Goal: Communication & Community: Answer question/provide support

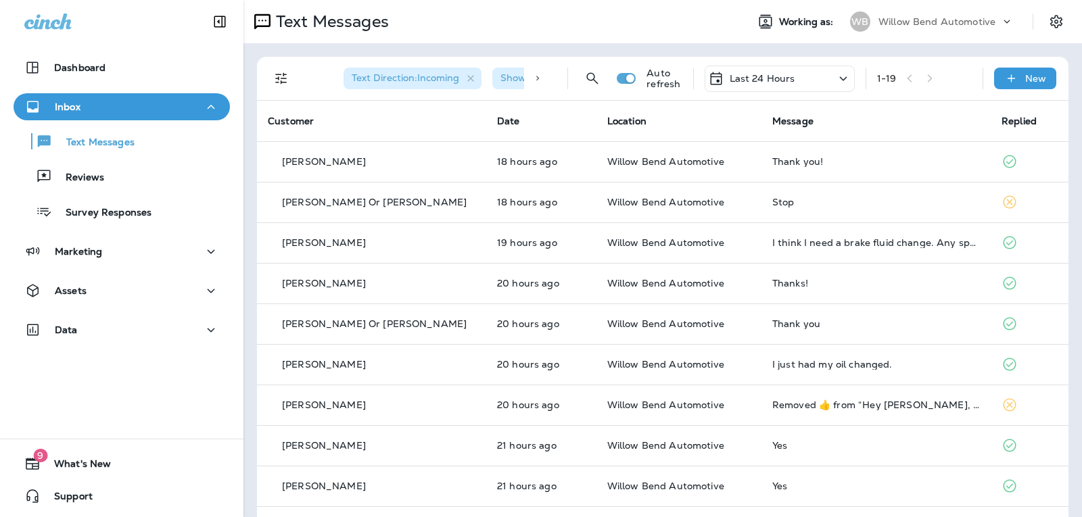
drag, startPoint x: 755, startPoint y: 69, endPoint x: 755, endPoint y: 84, distance: 14.9
click at [754, 69] on div "Last 24 Hours" at bounding box center [780, 79] width 150 height 26
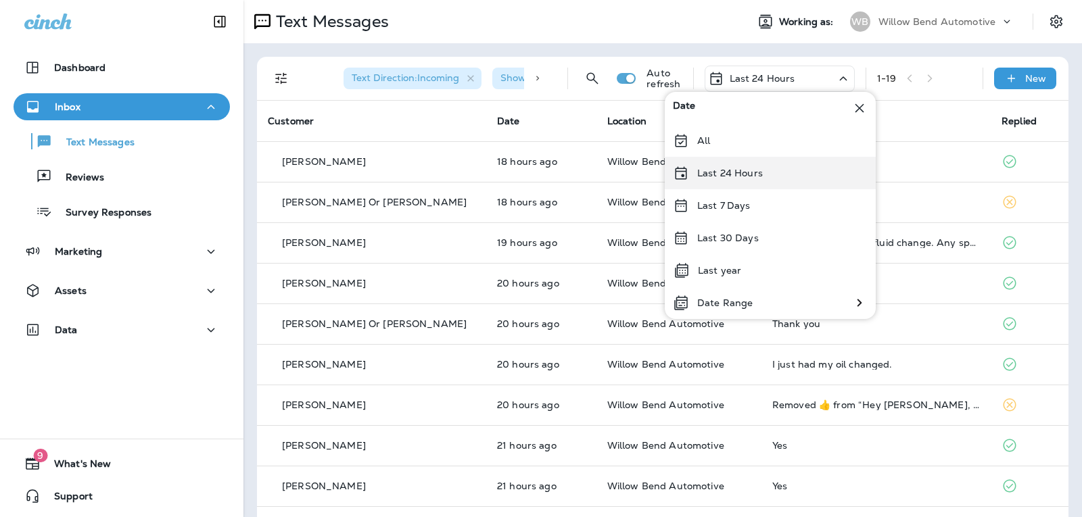
click at [747, 166] on div "Last 24 Hours" at bounding box center [770, 173] width 211 height 32
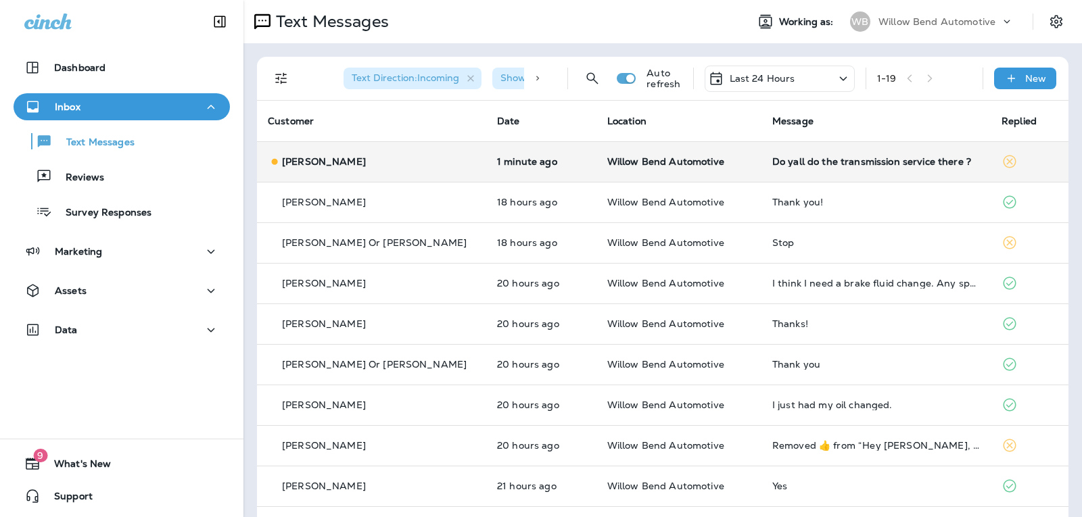
click at [844, 163] on div "Do yall do the transmission service there ?" at bounding box center [876, 161] width 208 height 11
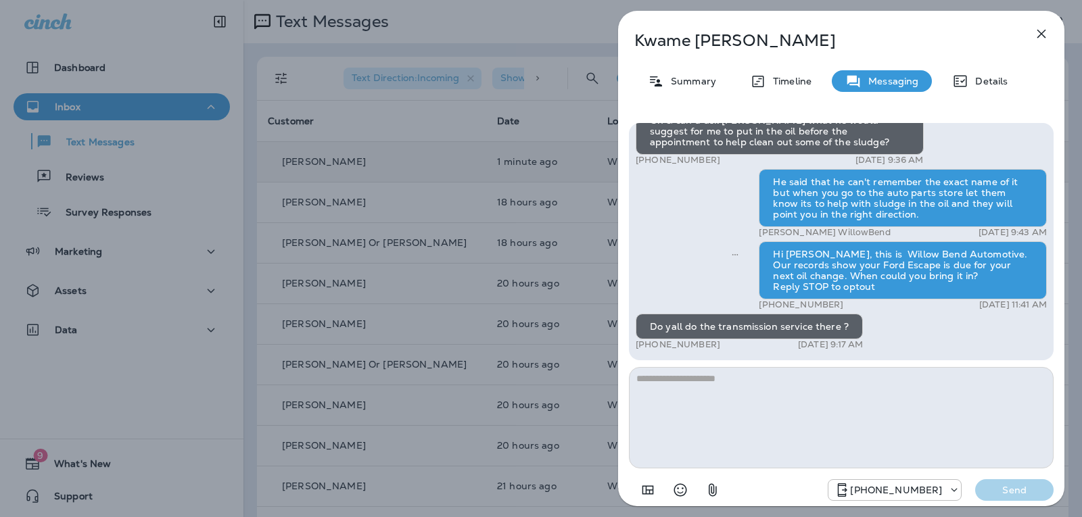
click at [706, 384] on textarea at bounding box center [841, 417] width 425 height 101
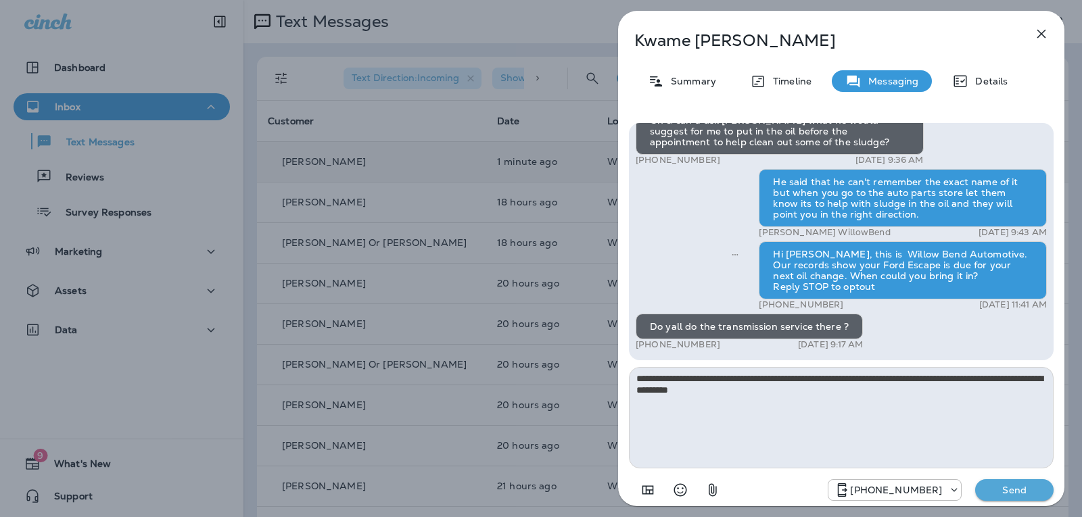
type textarea "**********"
click at [1042, 490] on p "Send" at bounding box center [1014, 490] width 57 height 12
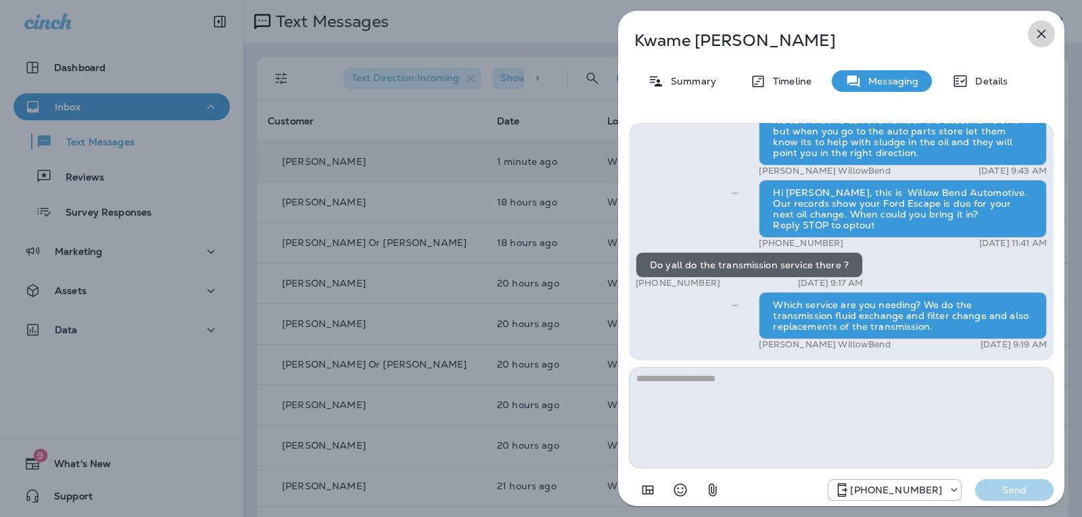
click at [1045, 30] on icon "button" at bounding box center [1042, 34] width 16 height 16
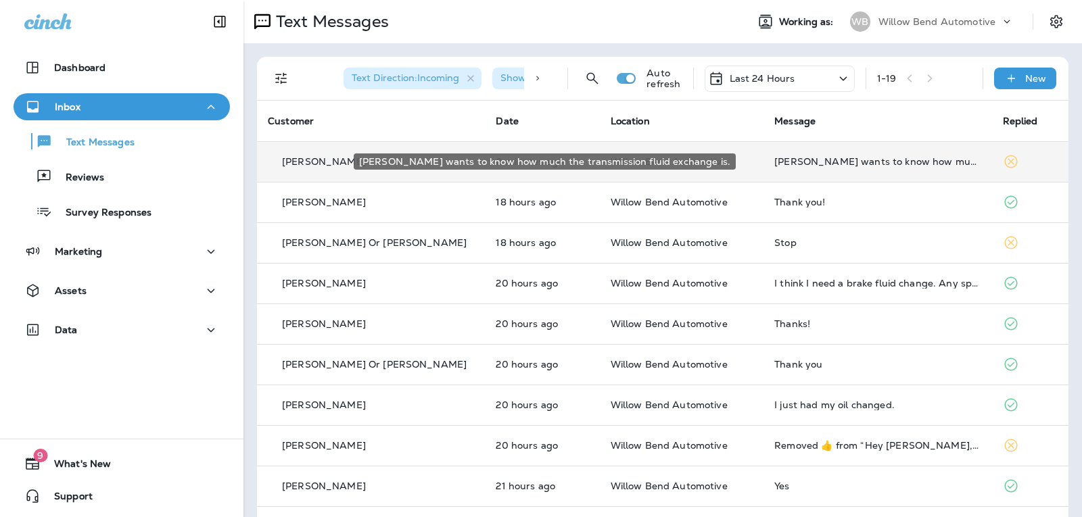
click at [873, 162] on div "[PERSON_NAME] wants to know how much the transmission fluid exchange is." at bounding box center [878, 161] width 206 height 11
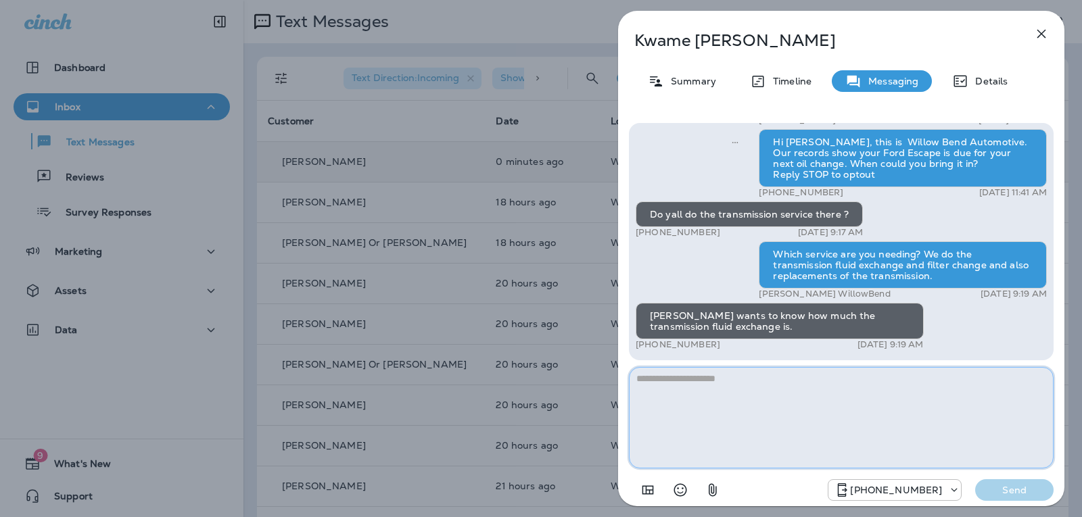
click at [755, 386] on textarea at bounding box center [841, 417] width 425 height 101
type textarea "**********"
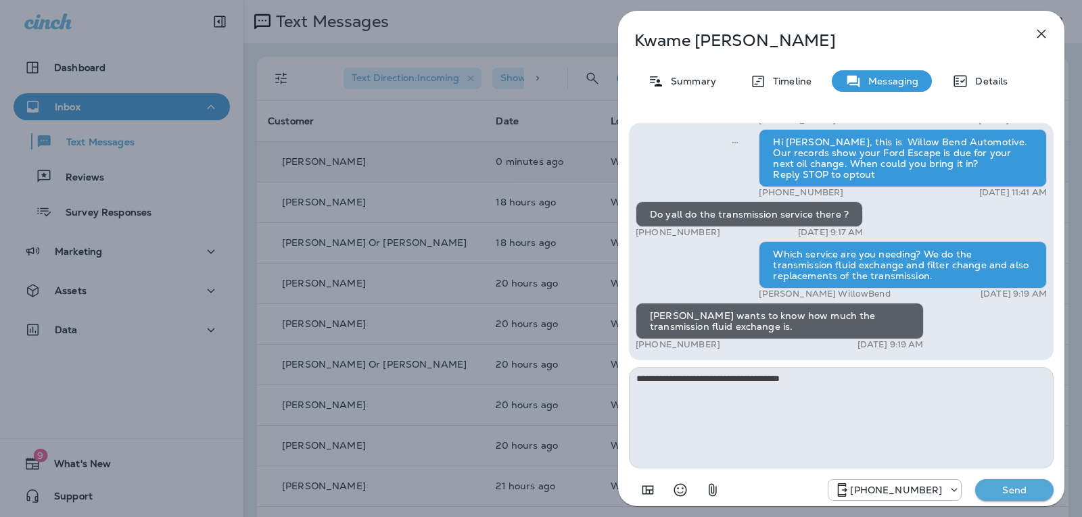
click at [1030, 493] on p "Send" at bounding box center [1014, 490] width 57 height 12
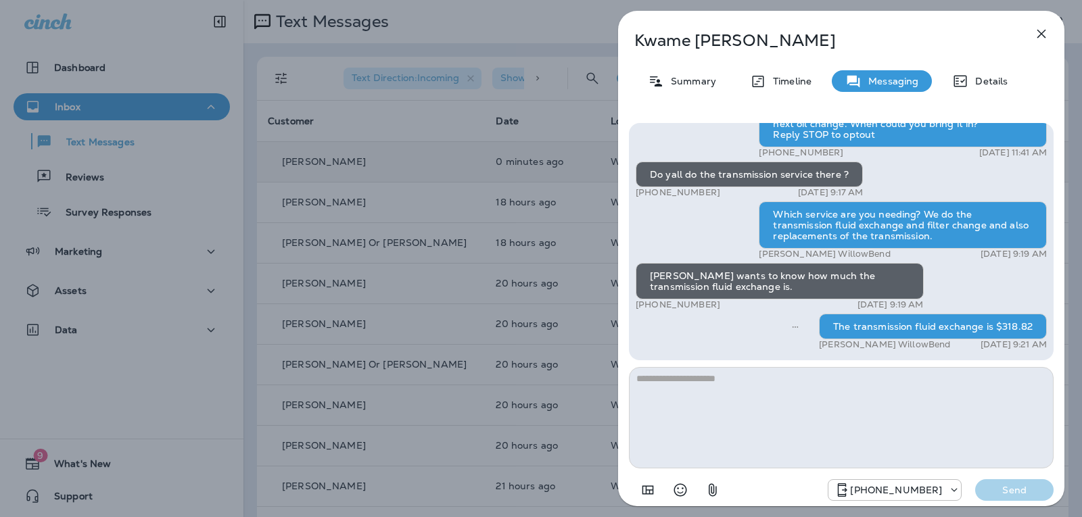
click at [1046, 30] on icon "button" at bounding box center [1042, 34] width 9 height 9
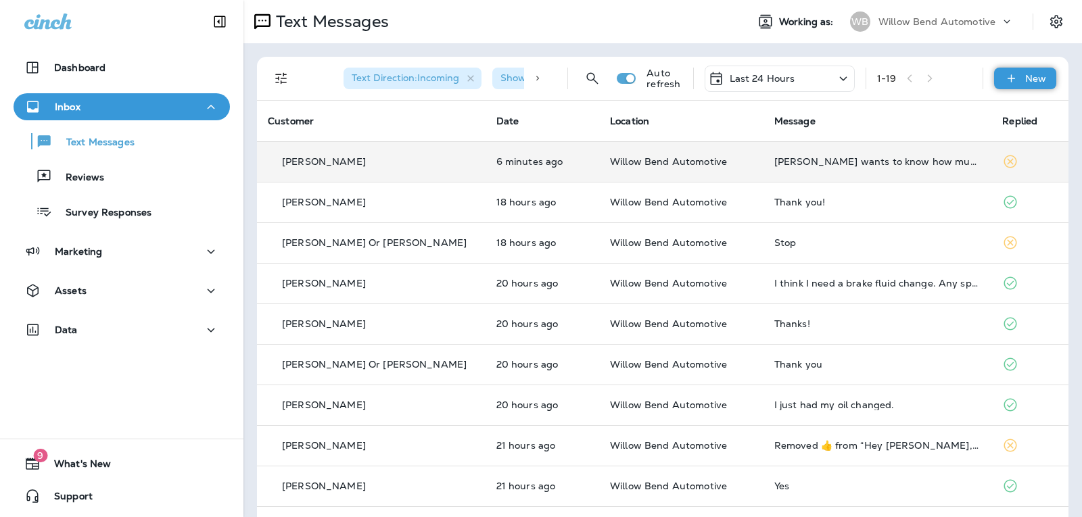
click at [1030, 79] on p "New" at bounding box center [1035, 78] width 21 height 11
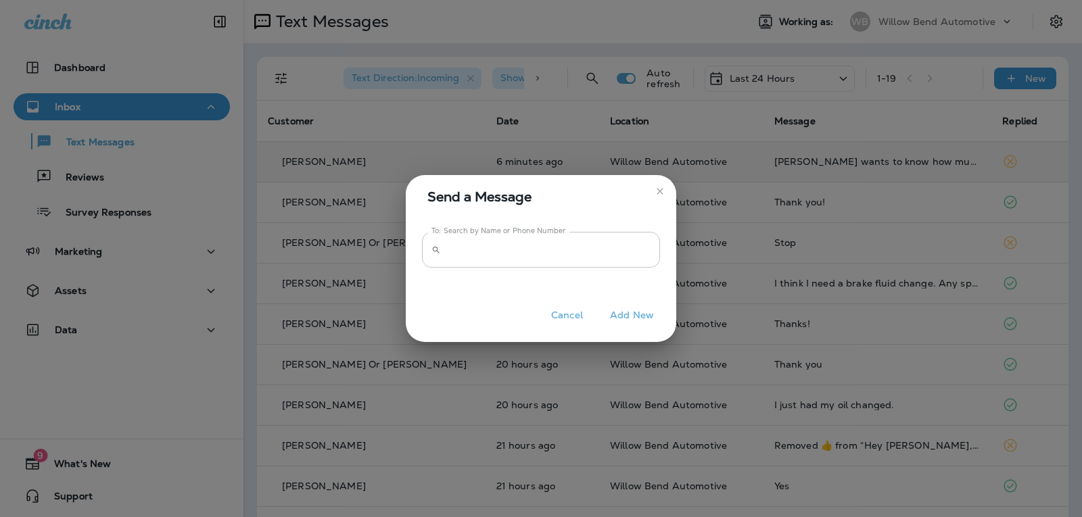
drag, startPoint x: 637, startPoint y: 254, endPoint x: 639, endPoint y: 241, distance: 12.9
click at [637, 254] on input "To: Search by Name or Phone Number" at bounding box center [553, 250] width 214 height 36
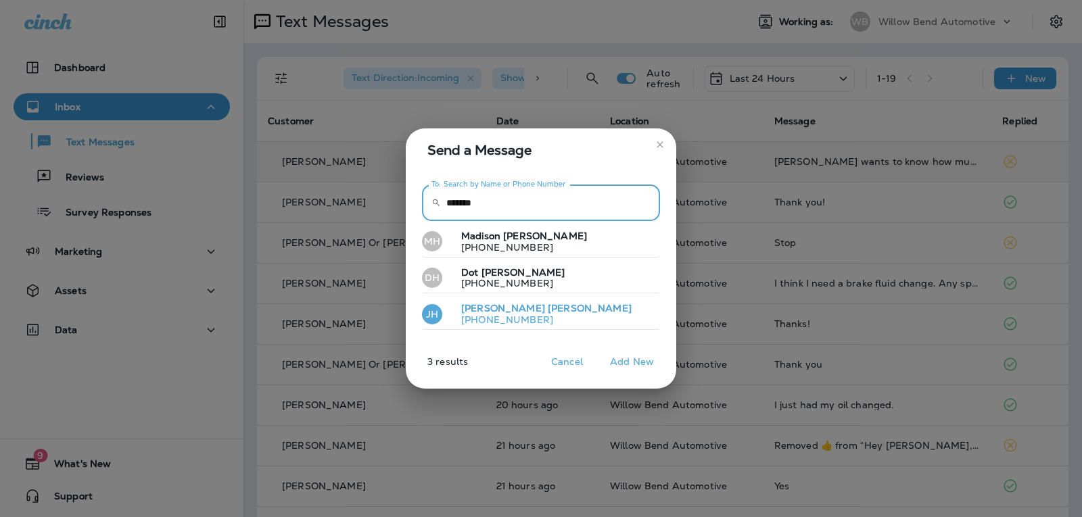
type input "*******"
click at [551, 315] on button "[PERSON_NAME] [PHONE_NUMBER]" at bounding box center [541, 314] width 238 height 31
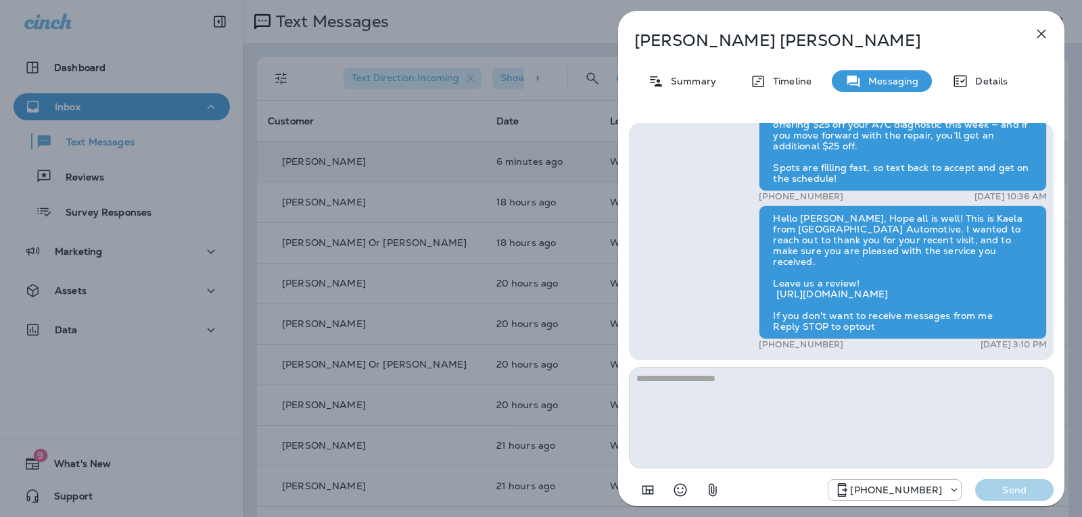
click at [1045, 22] on button "button" at bounding box center [1041, 33] width 27 height 27
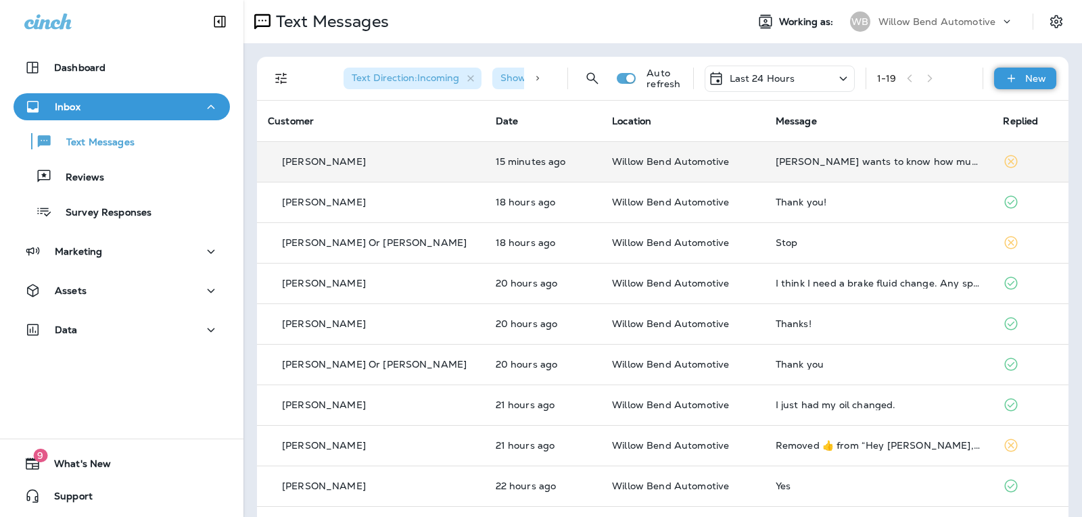
click at [1025, 81] on p "New" at bounding box center [1035, 78] width 21 height 11
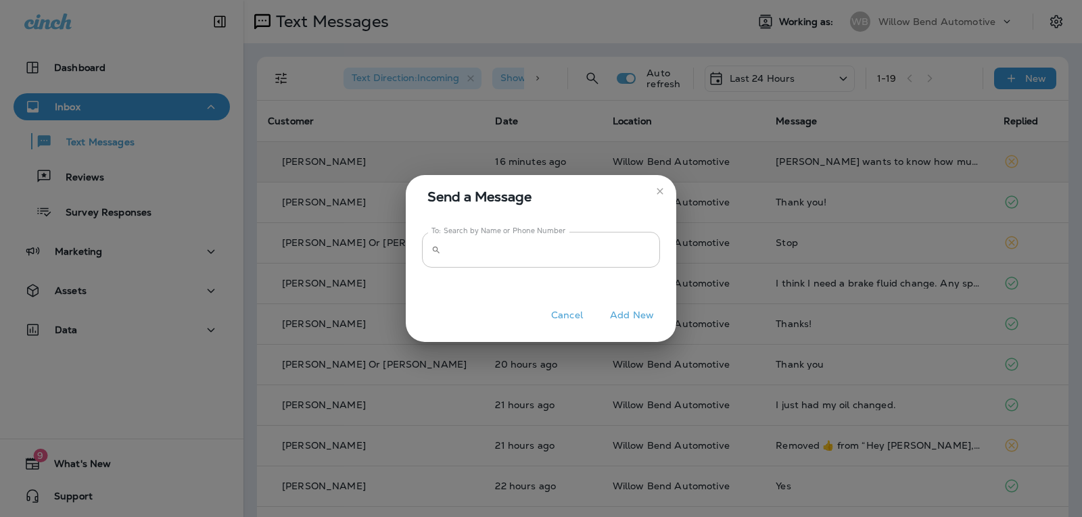
click at [583, 256] on input "To: Search by Name or Phone Number" at bounding box center [553, 250] width 214 height 36
type input "*"
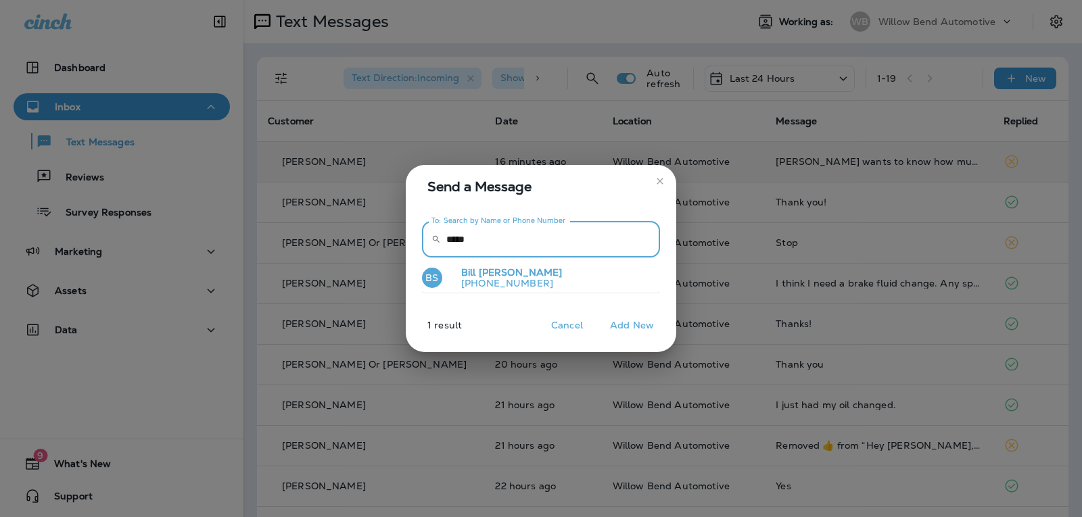
type input "*****"
click at [536, 287] on button "BS [PERSON_NAME] [PHONE_NUMBER]" at bounding box center [541, 278] width 238 height 31
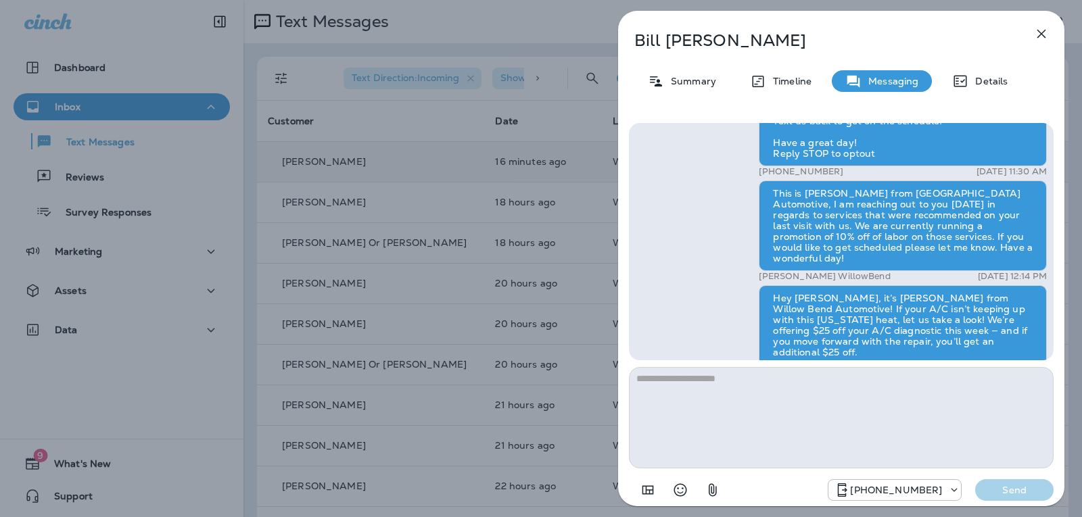
scroll to position [-338, 0]
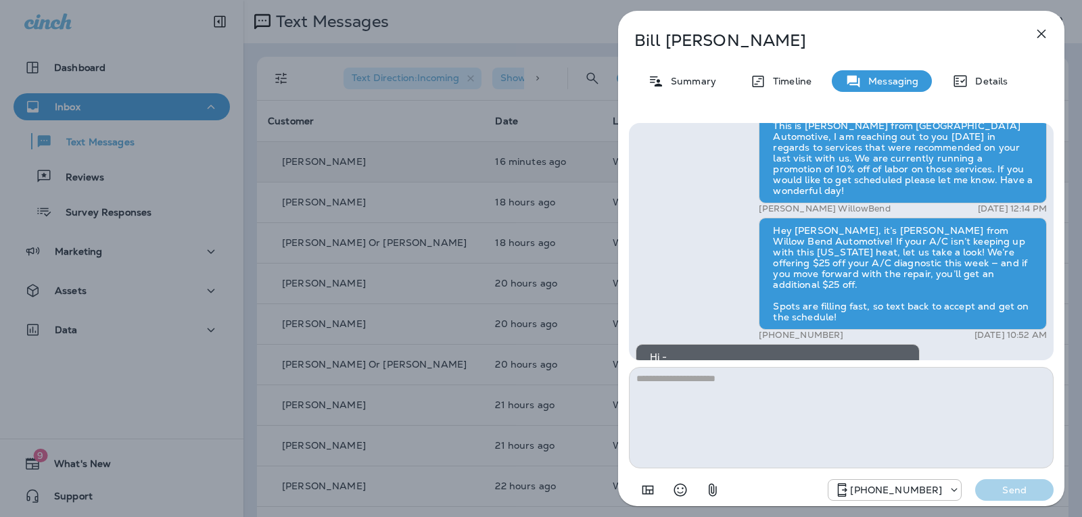
click at [1039, 39] on icon "button" at bounding box center [1042, 34] width 16 height 16
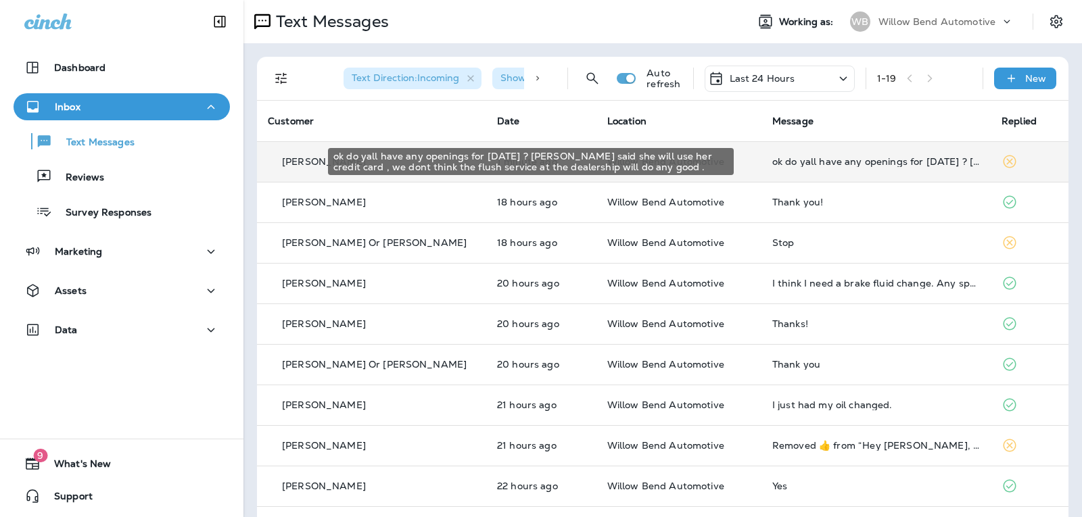
click at [887, 164] on div "ok do yall have any openings for [DATE] ? [PERSON_NAME] said she will use her c…" at bounding box center [876, 161] width 208 height 11
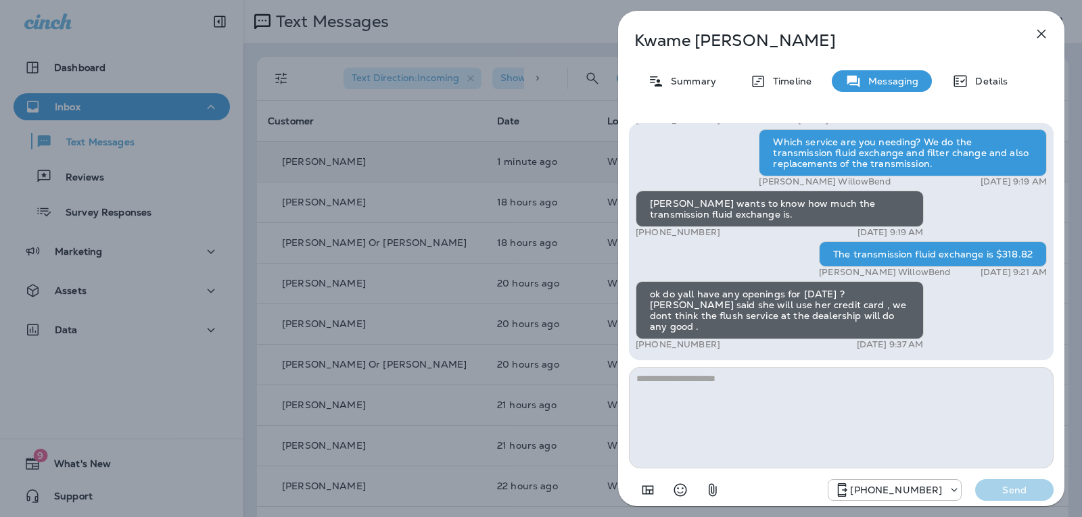
click at [733, 396] on textarea at bounding box center [841, 417] width 425 height 101
click at [687, 390] on textarea at bounding box center [841, 417] width 425 height 101
type textarea "*"
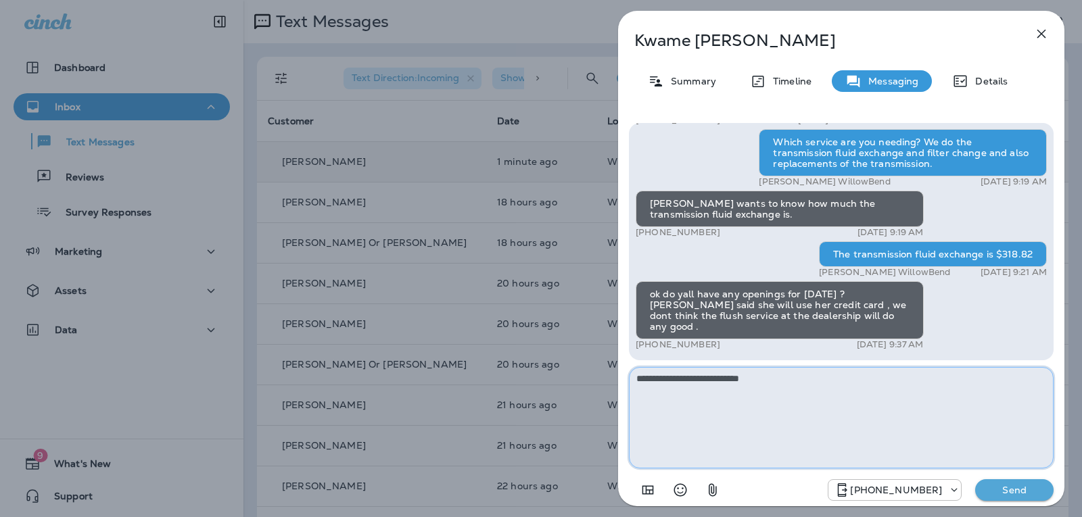
drag, startPoint x: 771, startPoint y: 380, endPoint x: 684, endPoint y: 386, distance: 87.4
click at [684, 386] on textarea "**********" at bounding box center [841, 417] width 425 height 101
click at [910, 384] on textarea "**********" at bounding box center [841, 417] width 425 height 101
type textarea "**********"
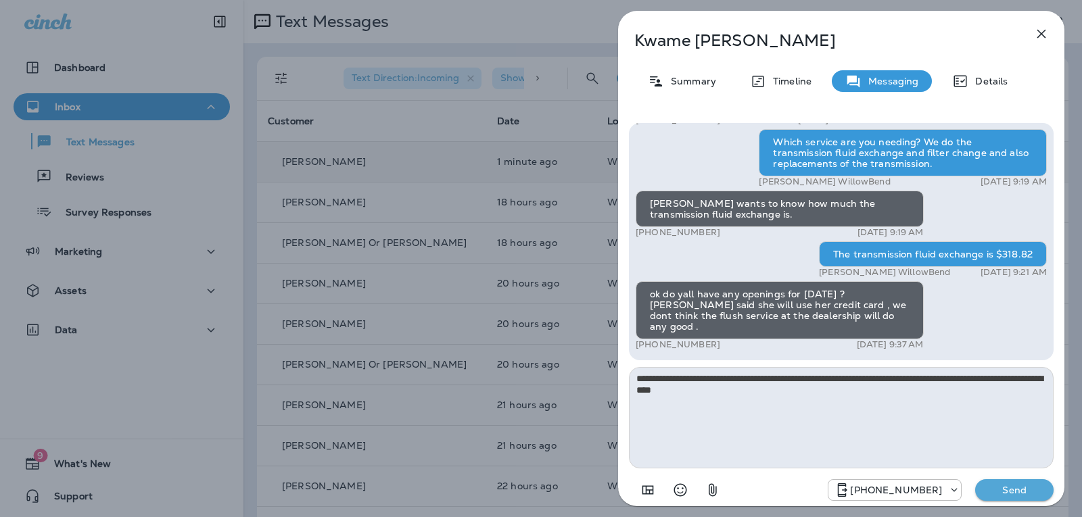
click at [991, 486] on p "Send" at bounding box center [1014, 490] width 57 height 12
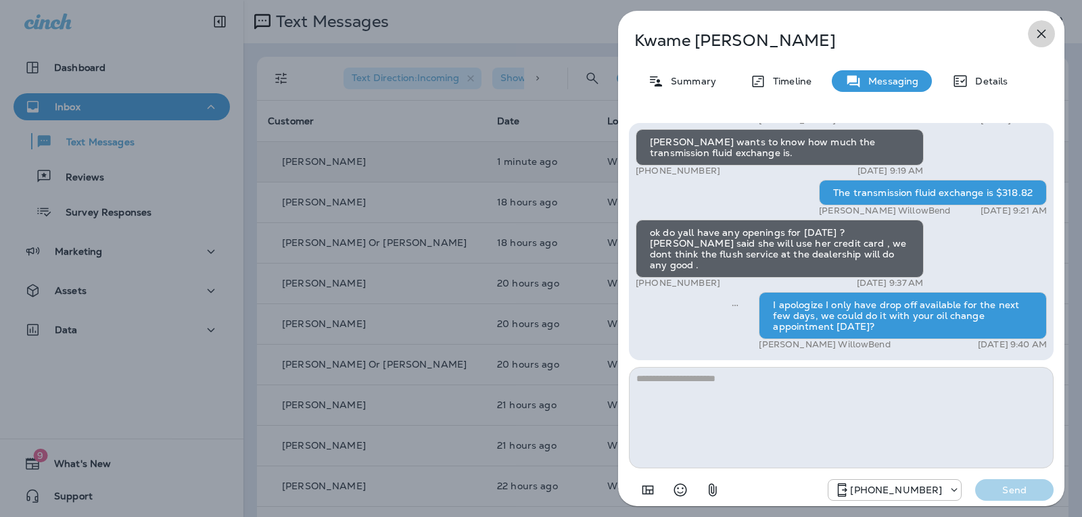
click at [1046, 32] on icon "button" at bounding box center [1042, 34] width 16 height 16
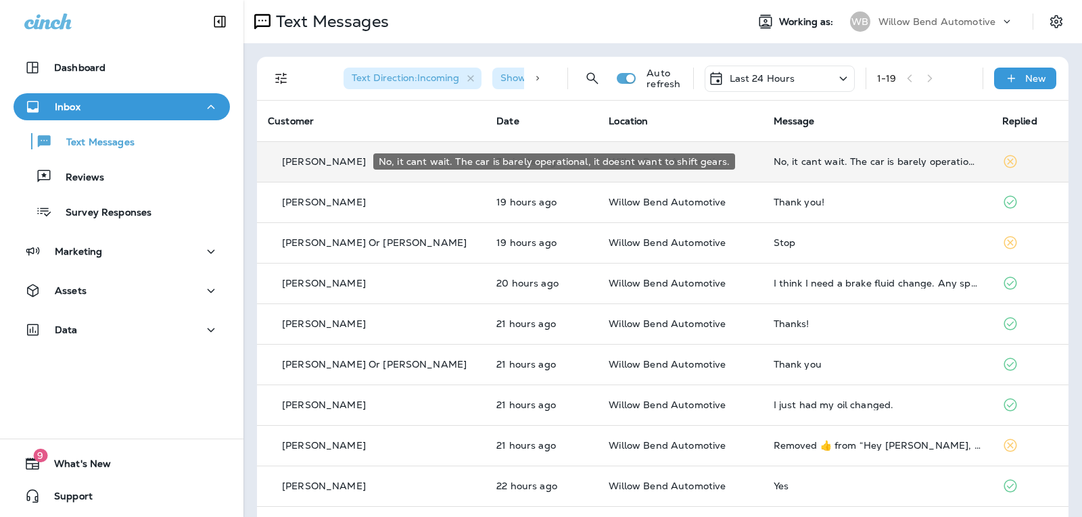
click at [847, 160] on div "No, it cant wait. The car is barely operational, it doesnt want to shift gears." at bounding box center [877, 161] width 207 height 11
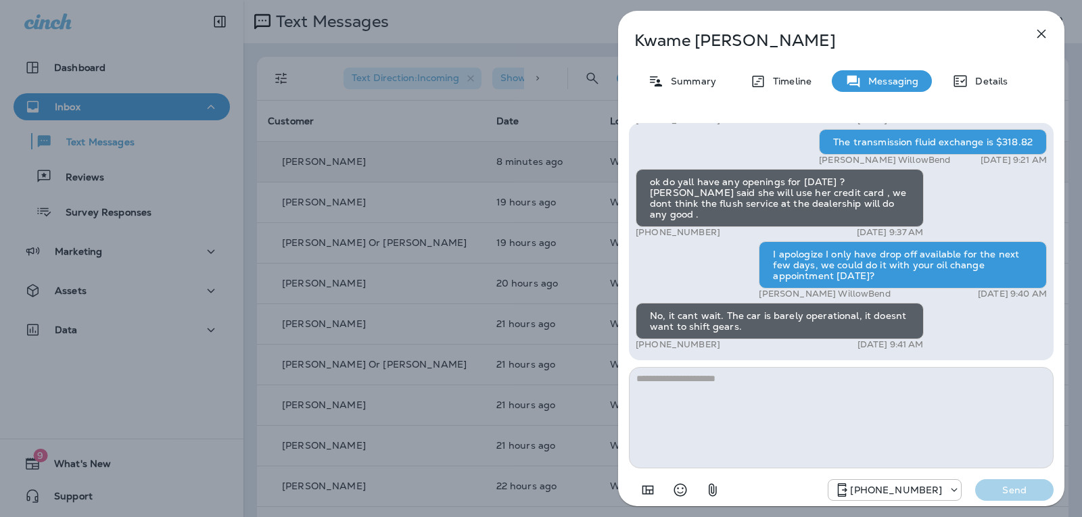
click at [687, 379] on textarea at bounding box center [841, 417] width 425 height 101
click at [681, 384] on textarea at bounding box center [841, 417] width 425 height 101
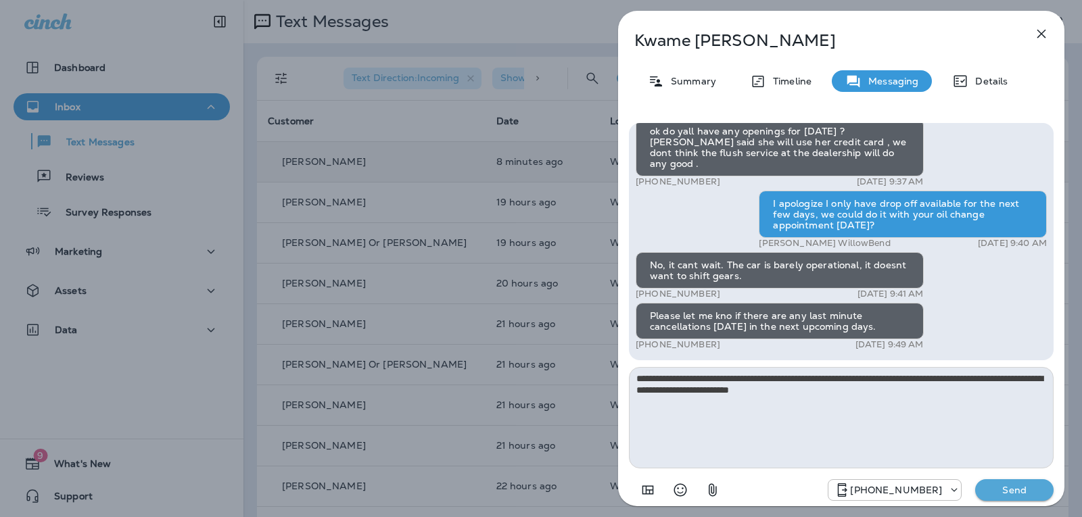
type textarea "**********"
click at [1004, 490] on p "Send" at bounding box center [1014, 490] width 57 height 12
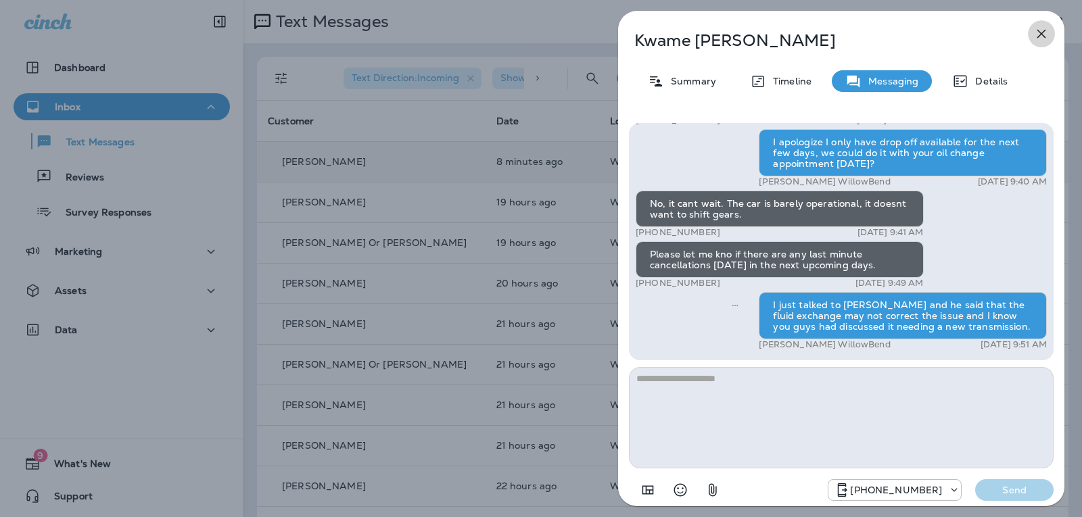
click at [1044, 28] on icon "button" at bounding box center [1042, 34] width 16 height 16
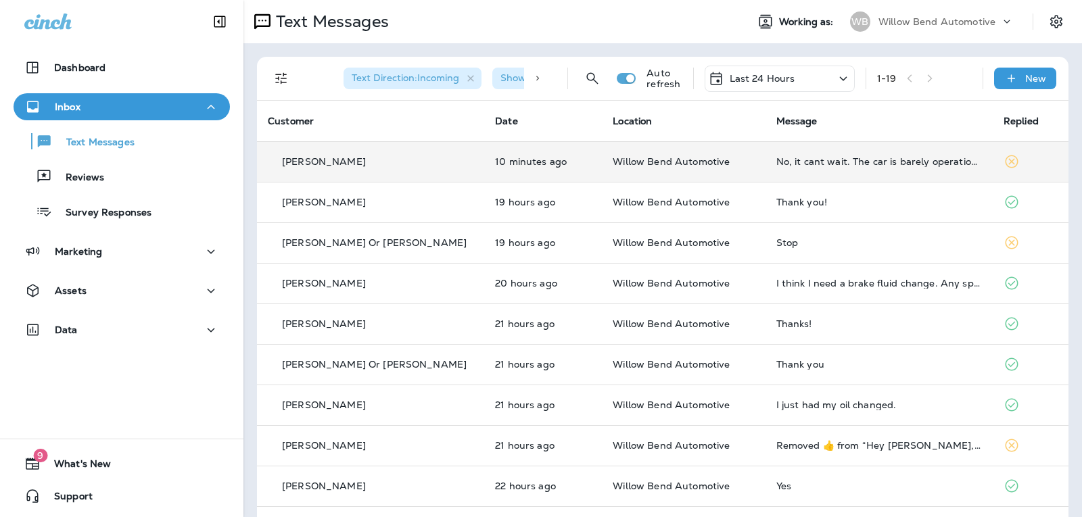
click at [792, 82] on div "Last 24 Hours" at bounding box center [780, 79] width 150 height 26
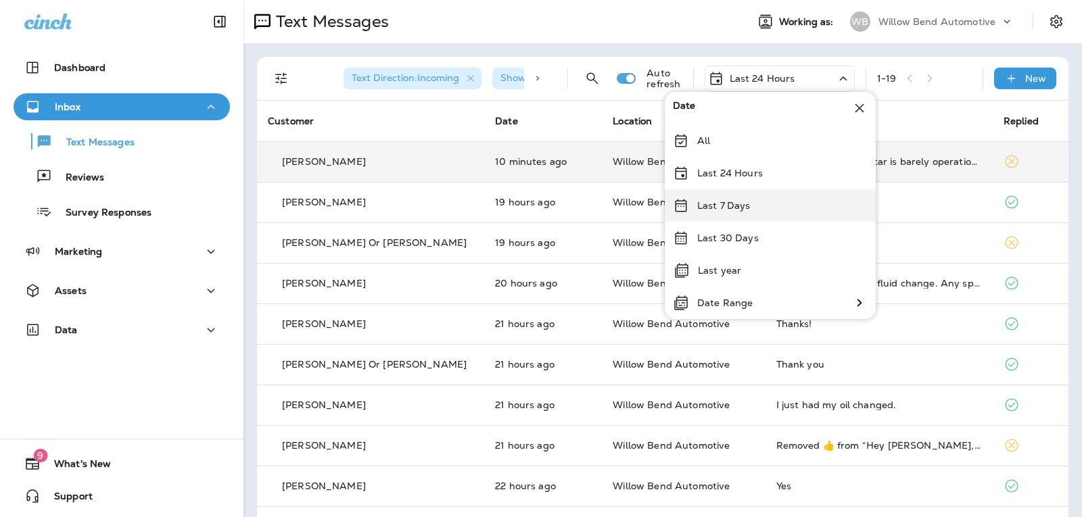
click at [745, 202] on p "Last 7 Days" at bounding box center [723, 205] width 53 height 11
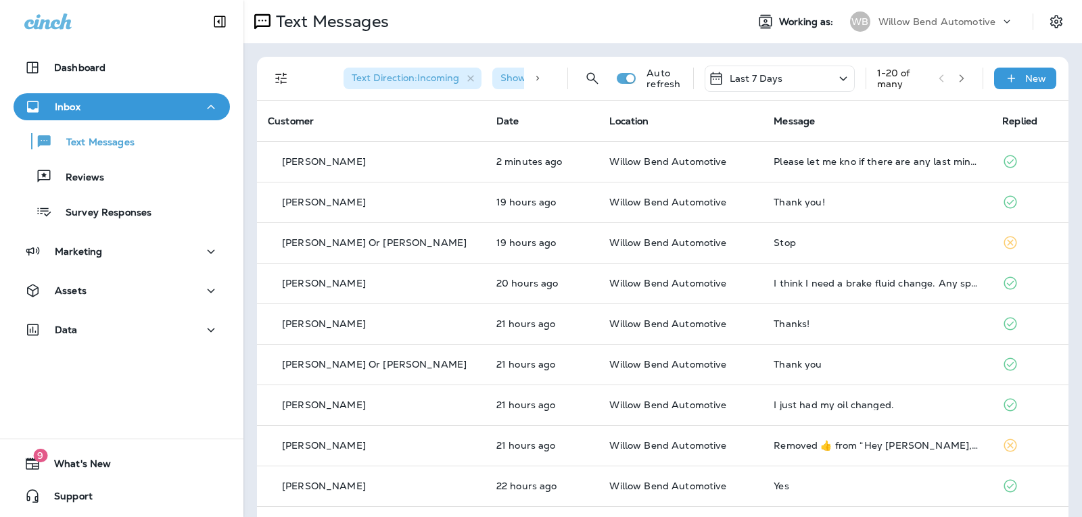
click at [760, 64] on div "Text Direction : Incoming Show Start/Stop/Unsubscribe : true Auto refresh Last …" at bounding box center [665, 78] width 795 height 43
click at [760, 78] on p "Last 7 Days" at bounding box center [756, 78] width 53 height 11
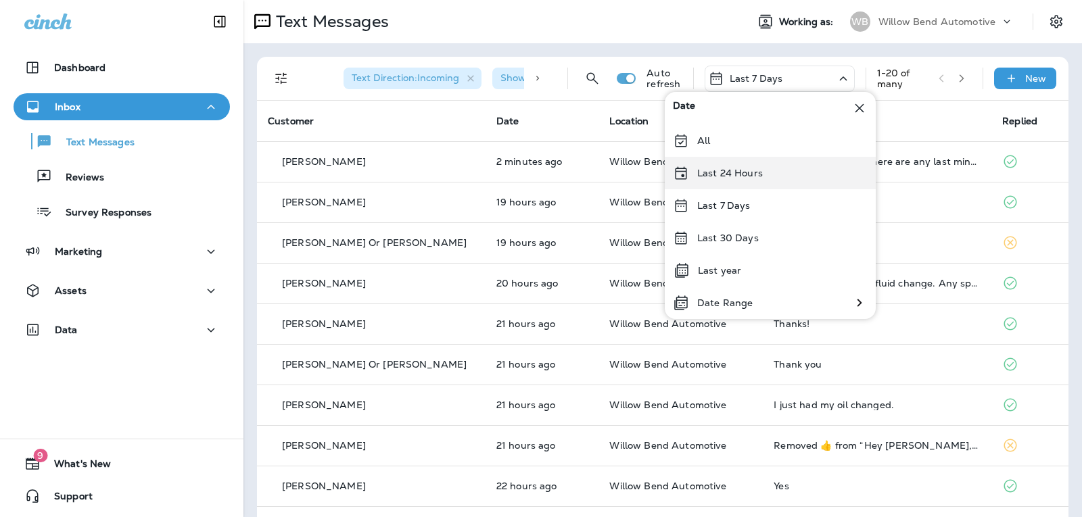
click at [731, 178] on p "Last 24 Hours" at bounding box center [730, 173] width 66 height 11
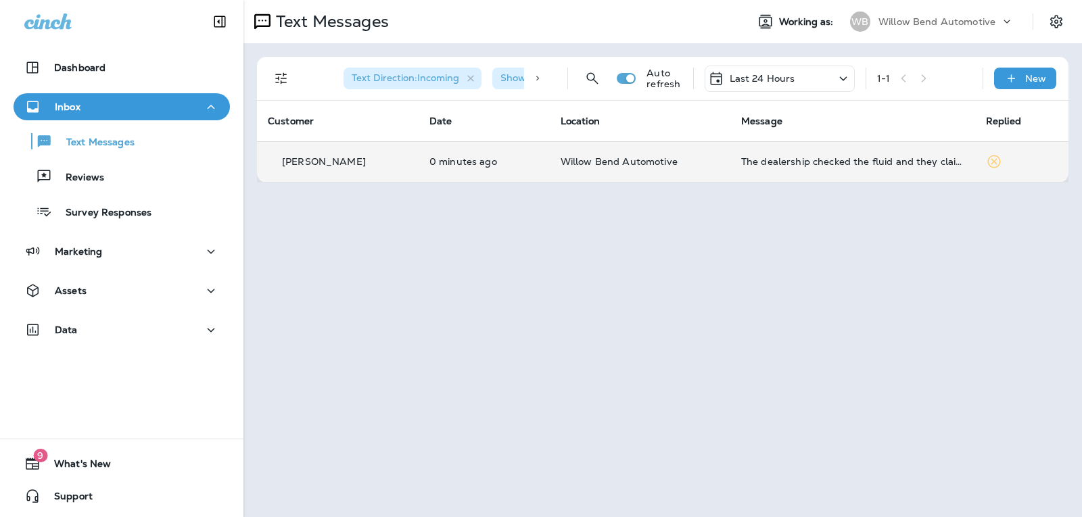
click at [846, 152] on td "The dealership checked the fluid and they claim the fluid is contaminated. If t…" at bounding box center [853, 161] width 245 height 41
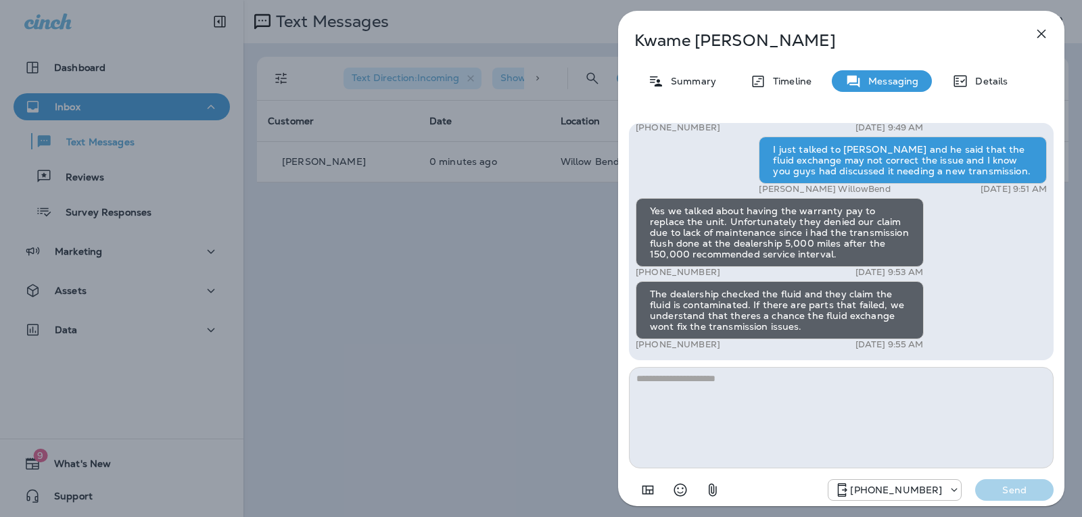
click at [689, 384] on textarea at bounding box center [841, 417] width 425 height 101
type textarea "**********"
click at [996, 486] on p "Send" at bounding box center [1014, 490] width 57 height 12
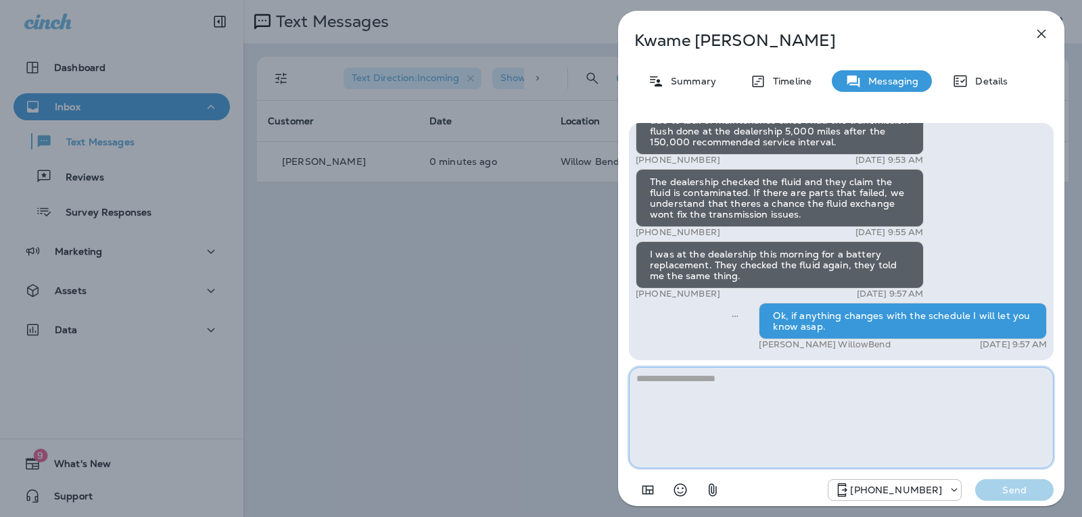
click at [718, 386] on textarea at bounding box center [841, 417] width 425 height 101
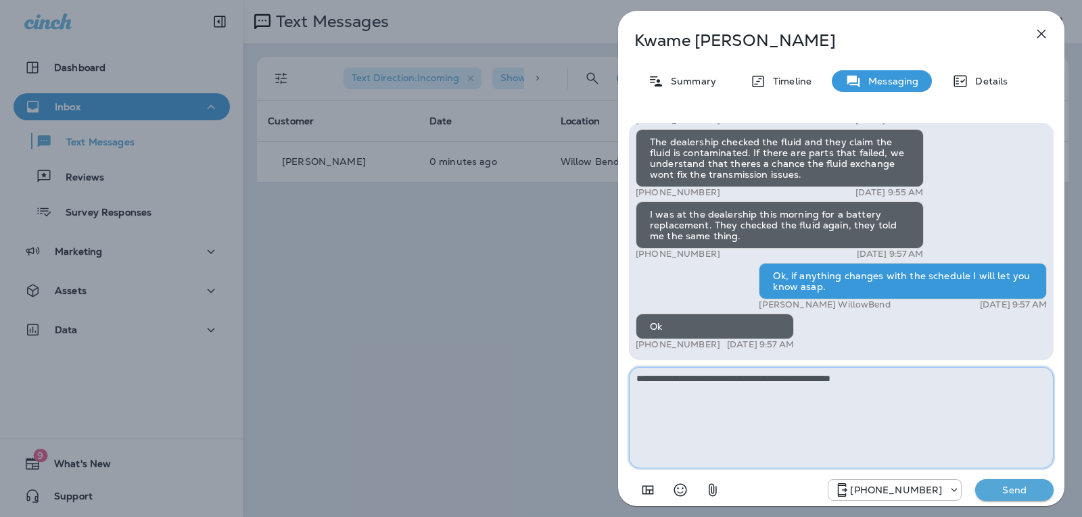
type textarea "**********"
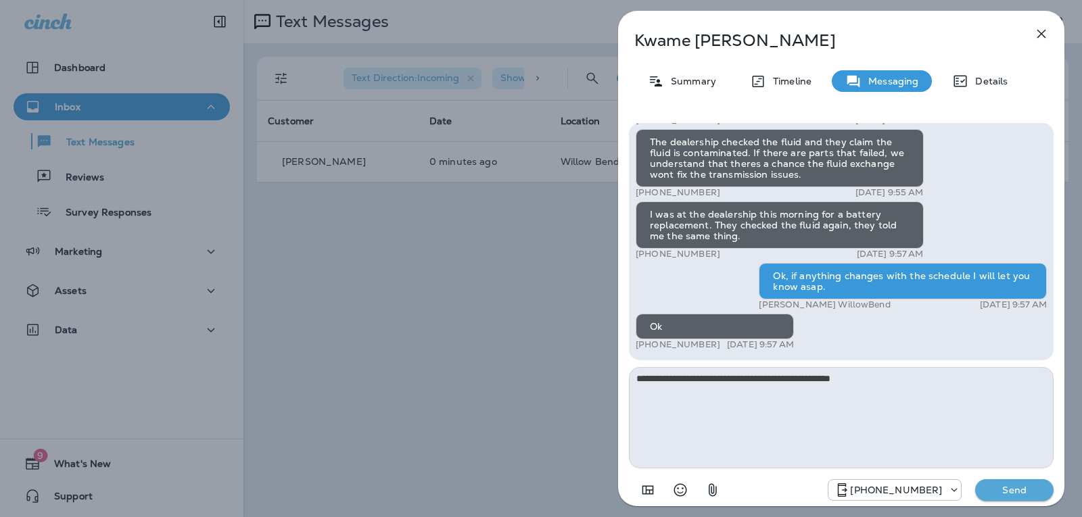
click at [1015, 496] on p "Send" at bounding box center [1014, 490] width 57 height 12
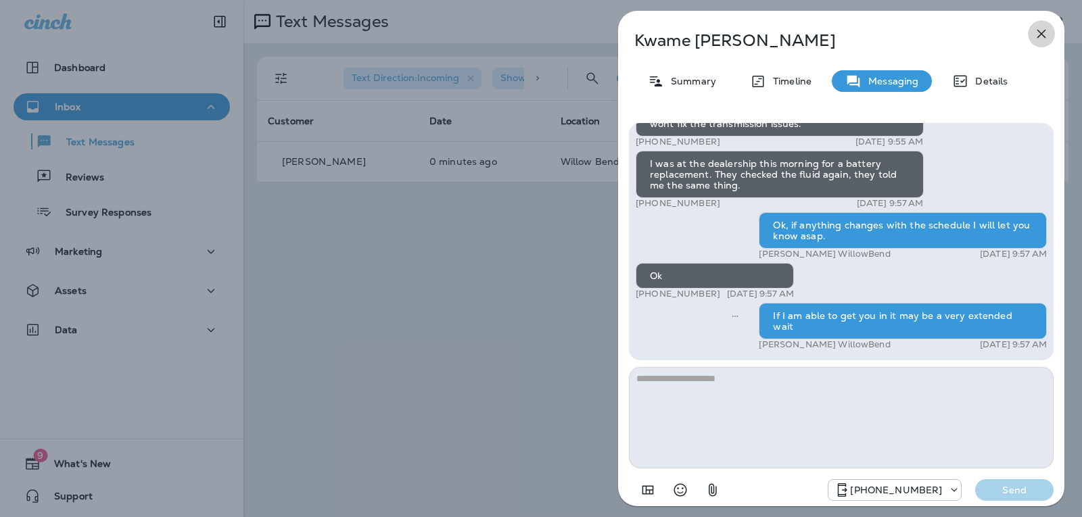
click at [1030, 35] on button "button" at bounding box center [1041, 33] width 27 height 27
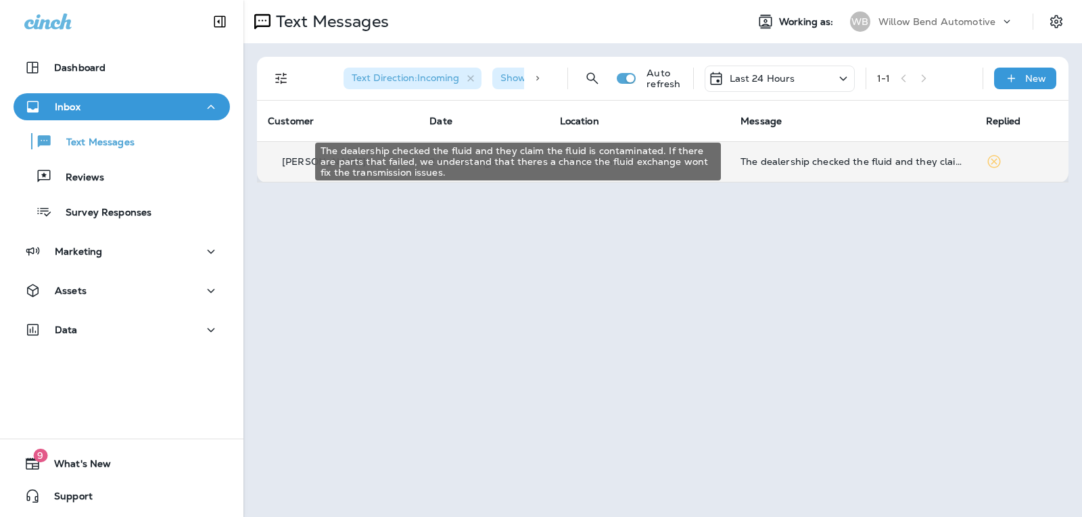
click at [827, 166] on div "The dealership checked the fluid and they claim the fluid is contaminated. If t…" at bounding box center [852, 161] width 223 height 11
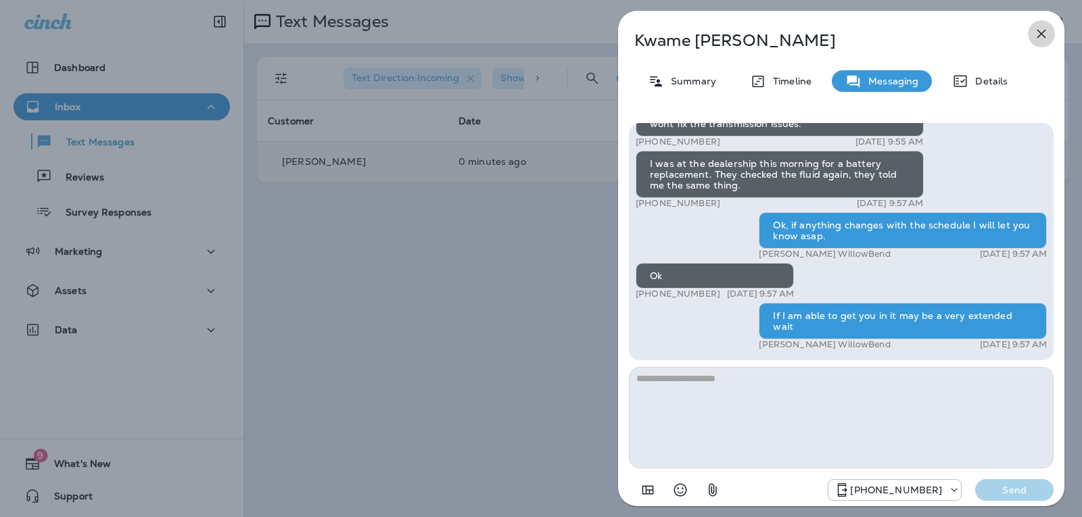
click at [1042, 37] on icon "button" at bounding box center [1042, 34] width 16 height 16
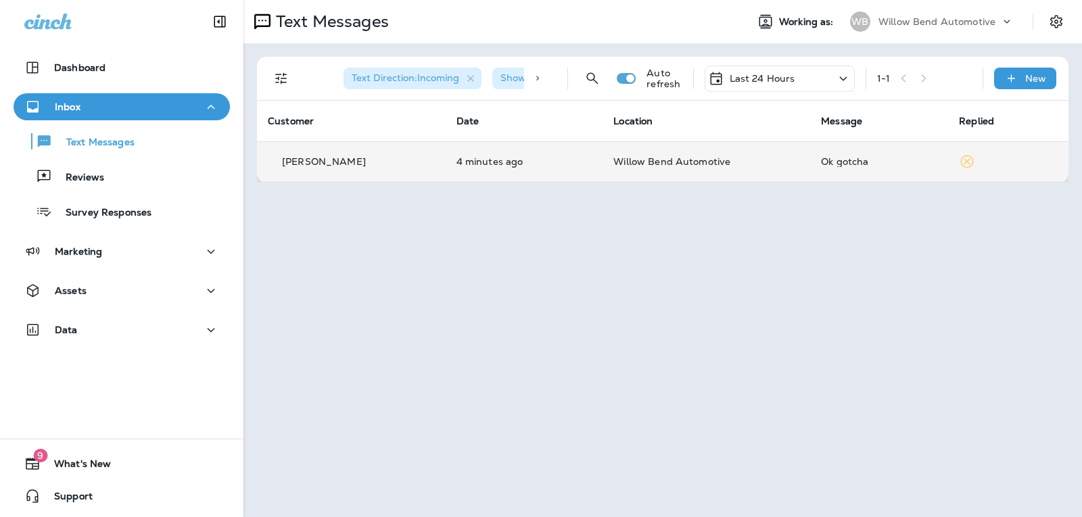
click at [872, 169] on td "Ok gotcha" at bounding box center [879, 161] width 138 height 41
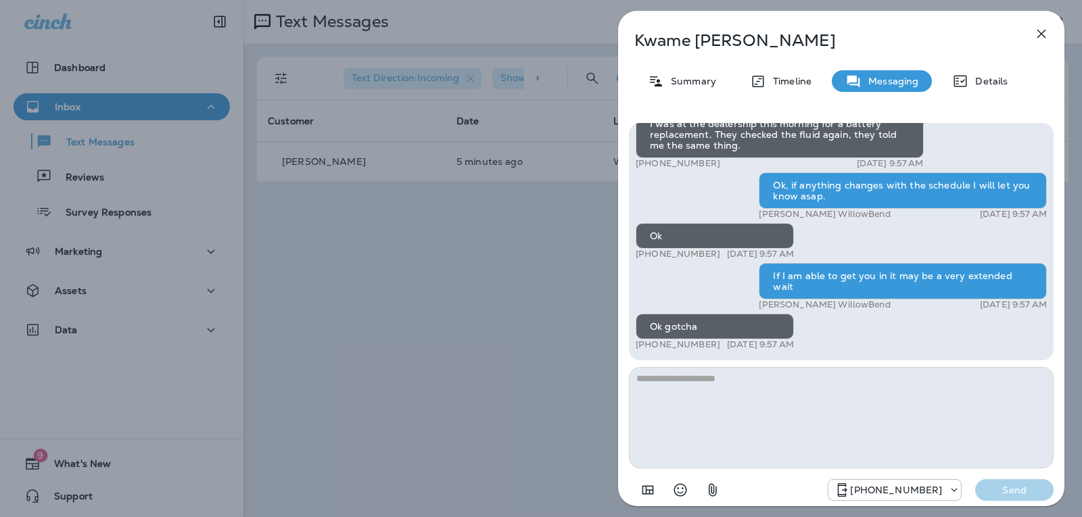
click at [732, 408] on textarea at bounding box center [841, 417] width 425 height 101
type textarea "**********"
click at [1027, 476] on div "[PHONE_NUMBER] Send" at bounding box center [841, 486] width 425 height 35
click at [1027, 482] on button "Send" at bounding box center [1014, 491] width 78 height 22
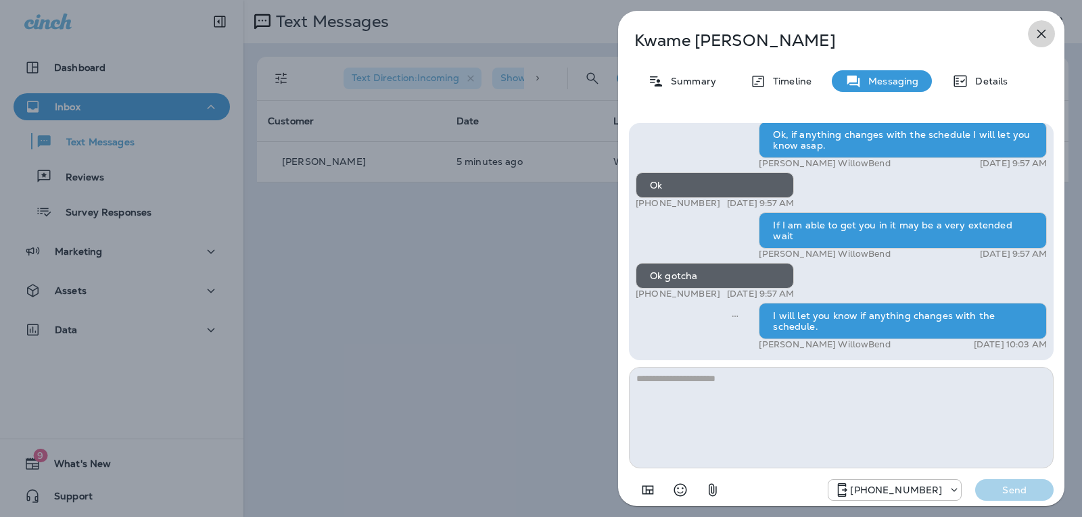
click at [1044, 34] on icon "button" at bounding box center [1042, 34] width 16 height 16
